Goal: Navigation & Orientation: Find specific page/section

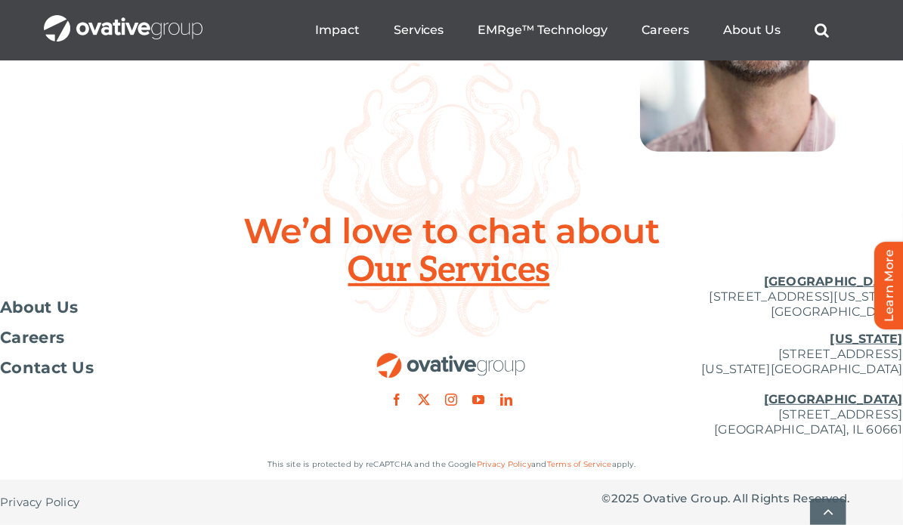
scroll to position [5775, 0]
drag, startPoint x: 195, startPoint y: 294, endPoint x: 202, endPoint y: 291, distance: 8.1
click at [35, 307] on span "About Us" at bounding box center [39, 307] width 79 height 15
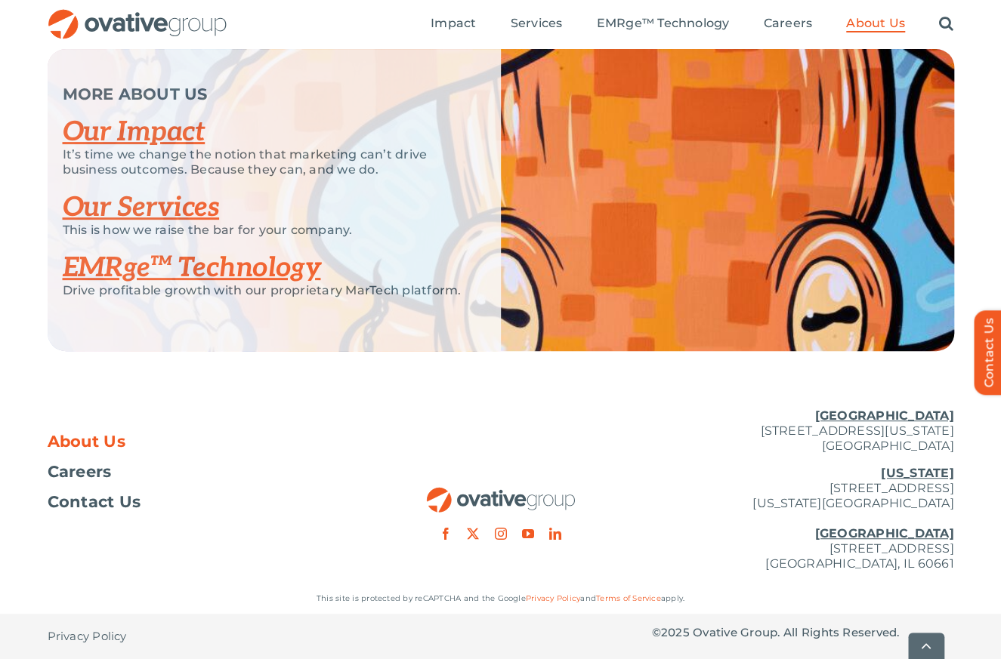
scroll to position [3227, 0]
